Goal: Task Accomplishment & Management: Complete application form

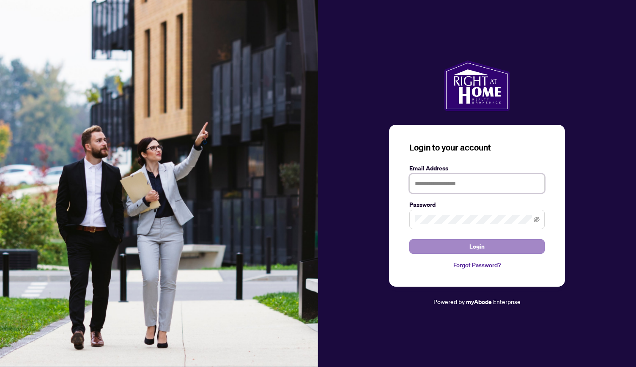
type input "**********"
click at [478, 250] on span "Login" at bounding box center [476, 247] width 15 height 14
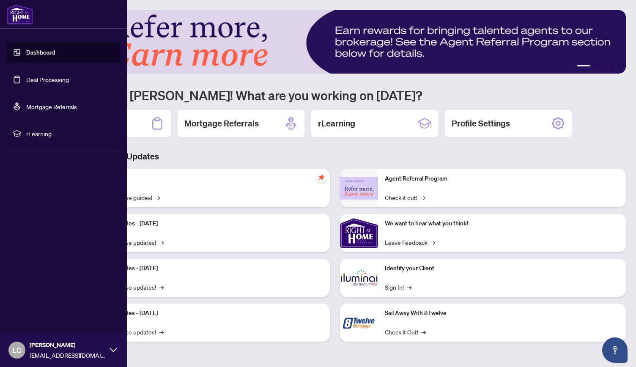
click at [52, 56] on link "Dashboard" at bounding box center [40, 53] width 29 height 8
click at [49, 79] on link "Deal Processing" at bounding box center [47, 80] width 43 height 8
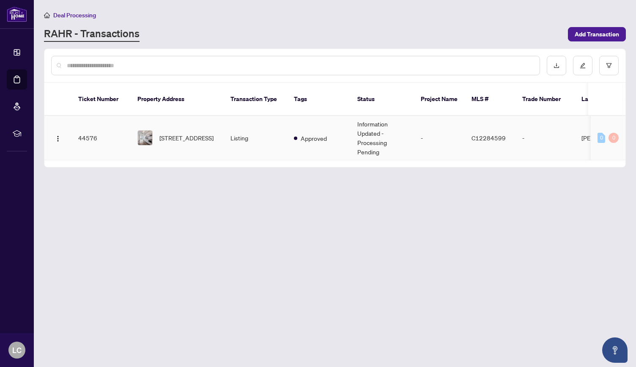
click at [377, 128] on td "Information Updated - Processing Pending" at bounding box center [381, 138] width 63 height 44
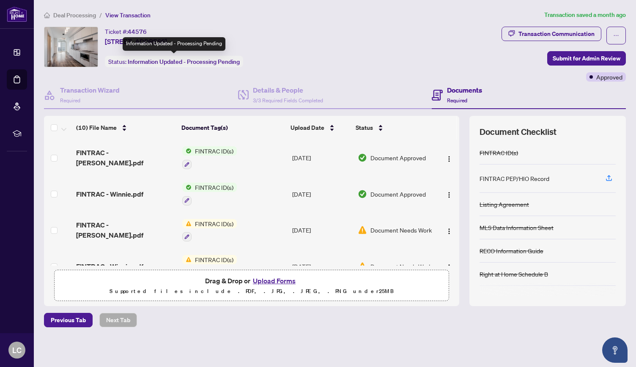
click at [222, 60] on span "Information Updated - Processing Pending" at bounding box center [184, 62] width 112 height 8
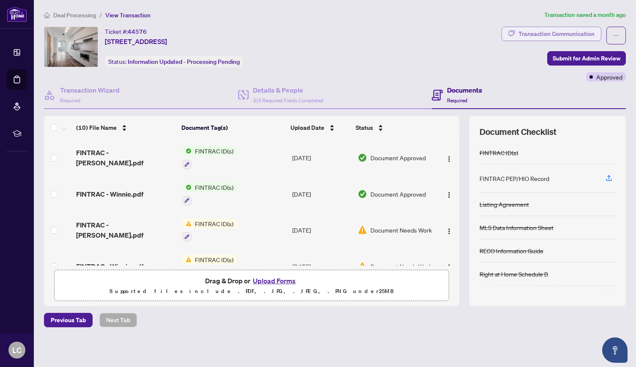
click at [564, 36] on div "Transaction Communication" at bounding box center [556, 34] width 76 height 14
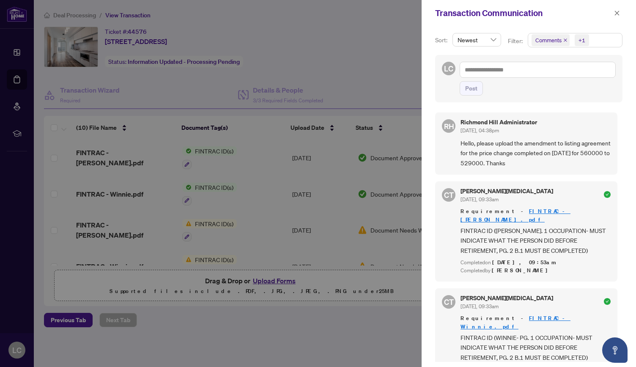
click at [361, 74] on div at bounding box center [318, 183] width 636 height 367
click at [615, 13] on icon "close" at bounding box center [617, 13] width 6 height 6
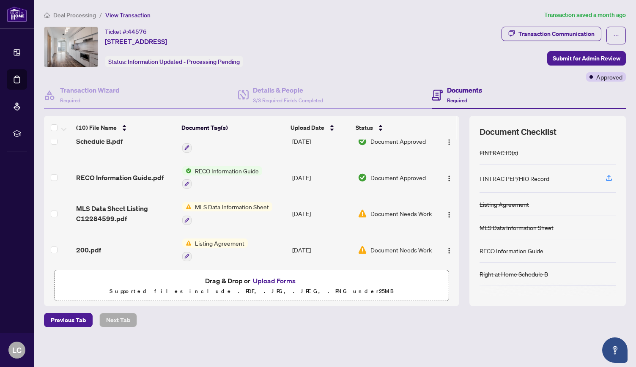
scroll to position [236, 0]
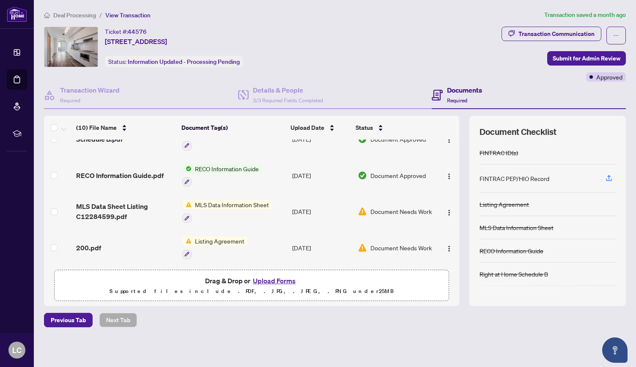
click at [226, 202] on span "MLS Data Information Sheet" at bounding box center [232, 204] width 81 height 9
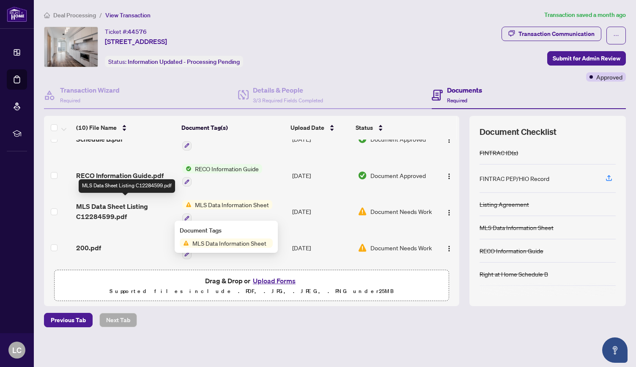
click at [123, 207] on span "MLS Data Sheet Listing C12284599.pdf" at bounding box center [125, 211] width 99 height 20
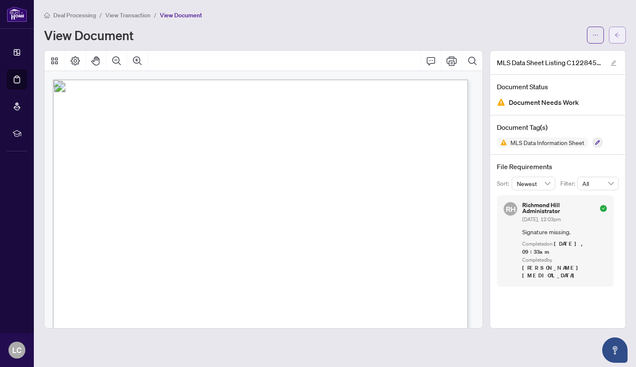
click at [622, 37] on button "button" at bounding box center [617, 35] width 17 height 17
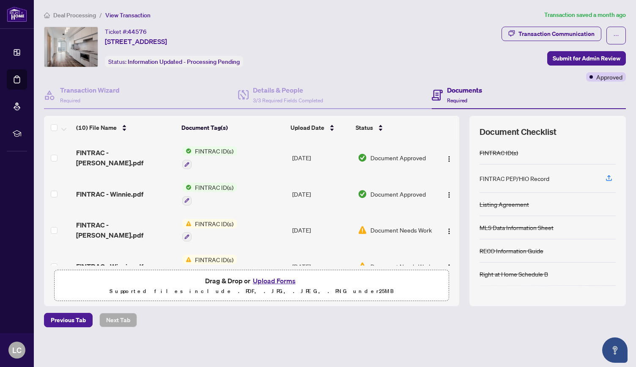
click at [268, 282] on button "Upload Forms" at bounding box center [274, 280] width 48 height 11
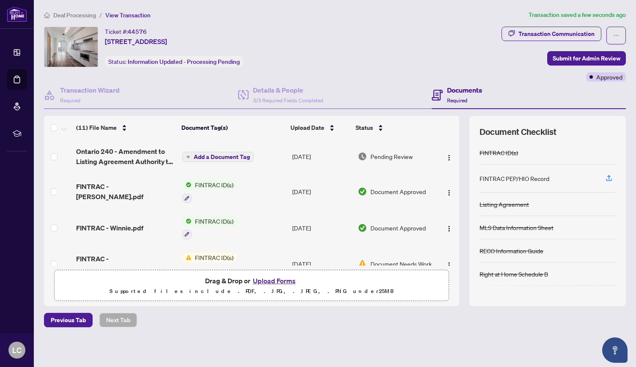
click at [187, 156] on icon "plus" at bounding box center [188, 157] width 4 height 4
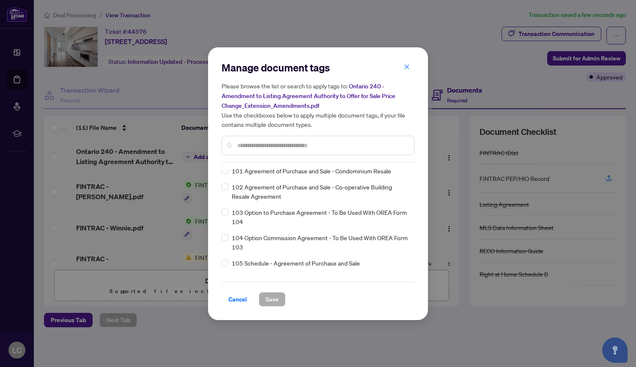
scroll to position [2207, 0]
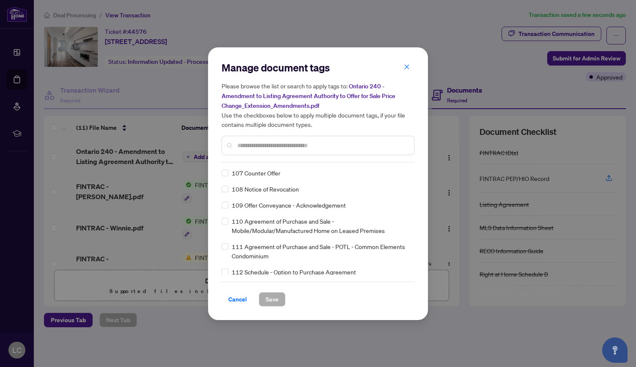
click at [271, 147] on input "text" at bounding box center [322, 145] width 170 height 9
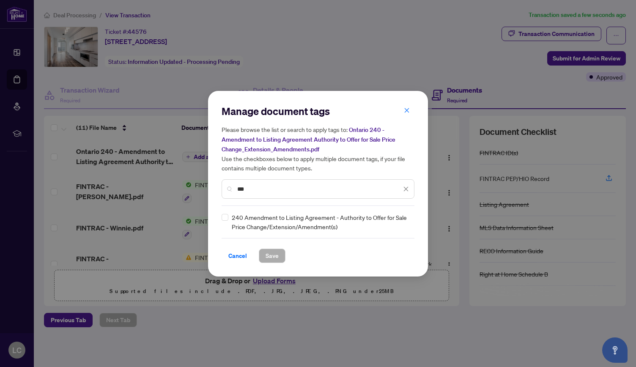
scroll to position [0, 0]
type input "***"
click at [271, 255] on span "Save" at bounding box center [271, 256] width 13 height 14
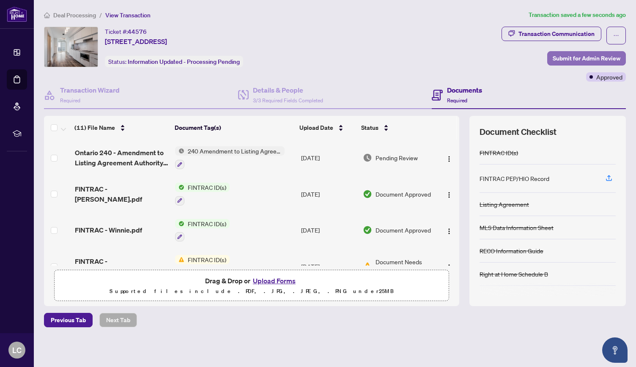
click at [586, 55] on span "Submit for Admin Review" at bounding box center [587, 59] width 68 height 14
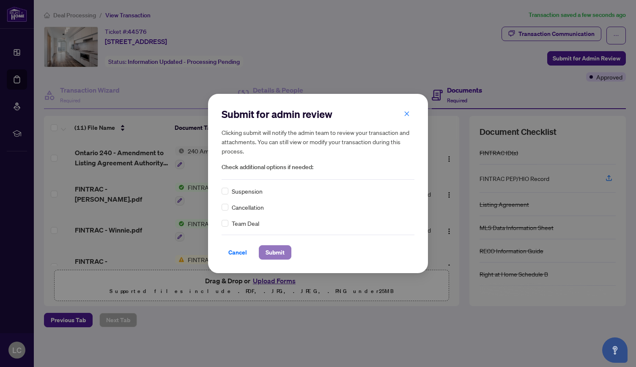
click at [274, 248] on span "Submit" at bounding box center [274, 253] width 19 height 14
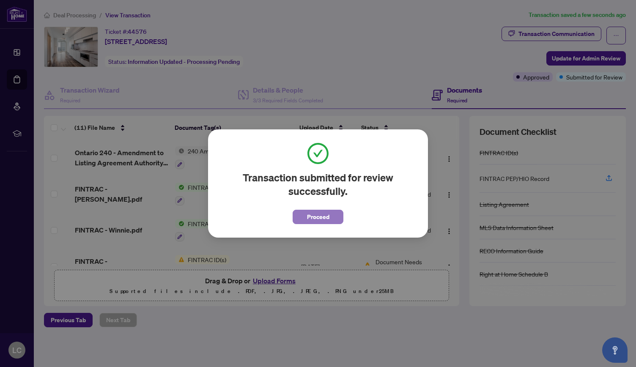
click at [324, 219] on span "Proceed" at bounding box center [318, 217] width 22 height 14
